Goal: Navigation & Orientation: Find specific page/section

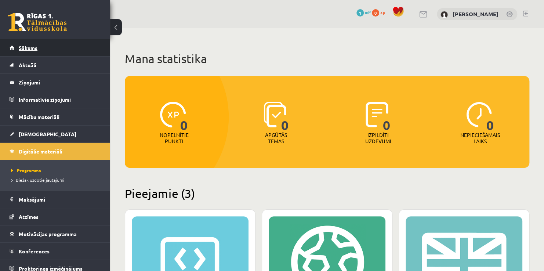
click at [55, 49] on link "Sākums" at bounding box center [55, 47] width 91 height 17
